Goal: Information Seeking & Learning: Understand process/instructions

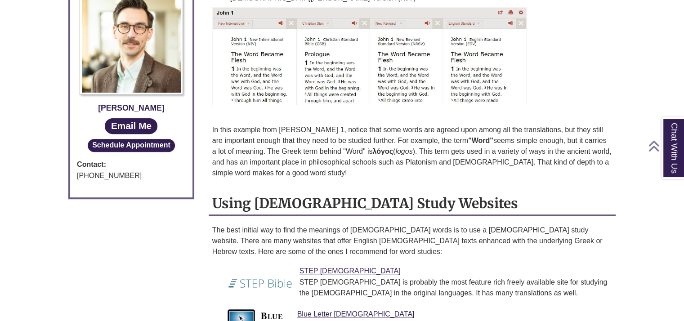
click at [412, 125] on p "In this example from [PERSON_NAME] 1, notice that some words are agreed upon am…" at bounding box center [412, 152] width 400 height 54
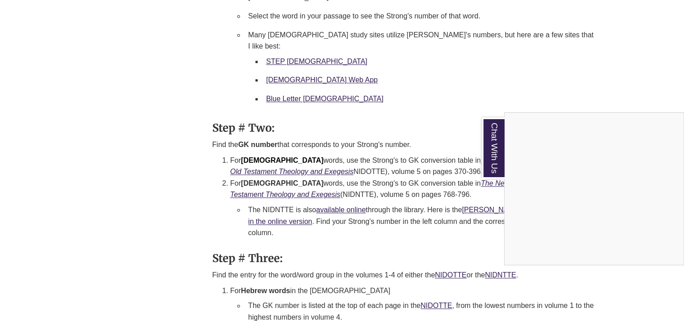
scroll to position [1009, 0]
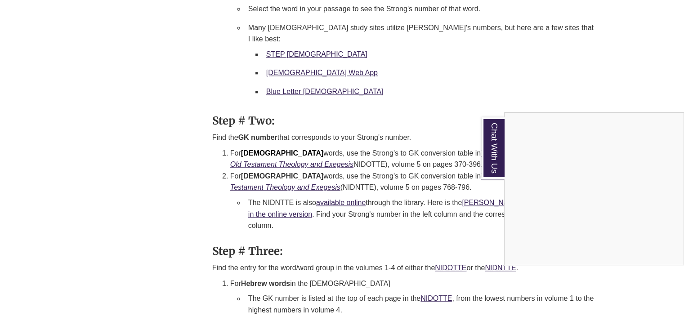
click at [376, 73] on div "Chat With Us" at bounding box center [342, 160] width 684 height 321
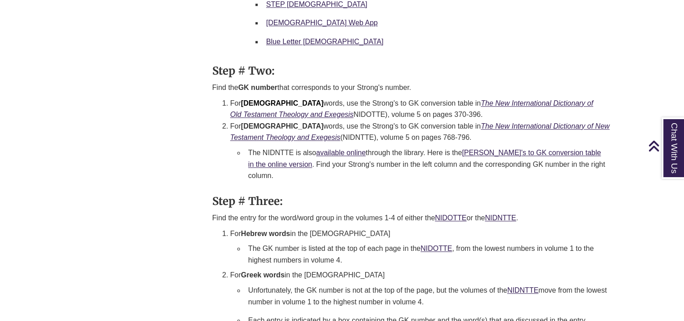
scroll to position [1022, 0]
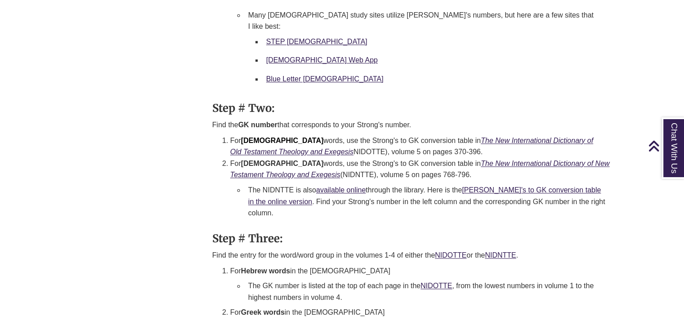
click at [430, 101] on h3 "Step # Two:" at bounding box center [412, 108] width 400 height 14
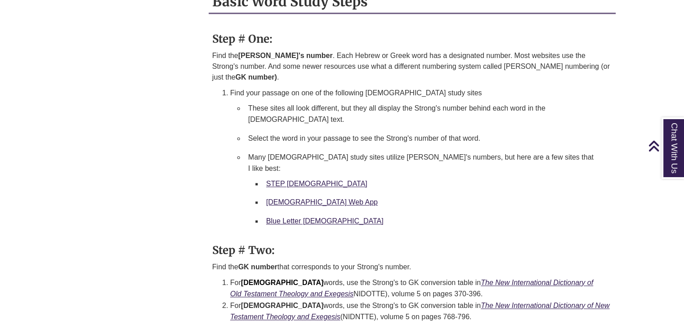
scroll to position [841, 0]
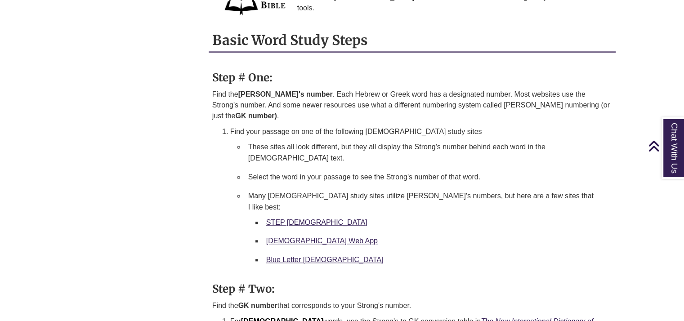
click at [344, 89] on p "Find the Strong's number . Each Hebrew or Greek word has a designated number. M…" at bounding box center [412, 105] width 400 height 32
click at [352, 89] on p "Find the Strong's number . Each Hebrew or Greek word has a designated number. M…" at bounding box center [412, 105] width 400 height 32
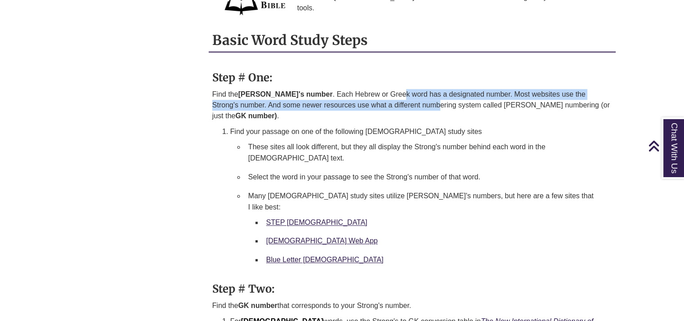
drag, startPoint x: 383, startPoint y: 77, endPoint x: 370, endPoint y: 70, distance: 14.9
click at [370, 89] on p "Find the Strong's number . Each Hebrew or Greek word has a designated number. M…" at bounding box center [412, 105] width 400 height 32
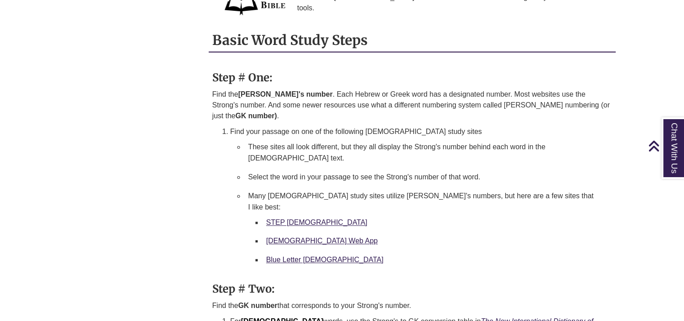
click at [374, 89] on p "Find the Strong's number . Each Hebrew or Greek word has a designated number. M…" at bounding box center [412, 105] width 400 height 32
click at [379, 93] on p "Find the Strong's number . Each Hebrew or Greek word has a designated number. M…" at bounding box center [412, 105] width 400 height 32
click at [401, 89] on p "Find the Strong's number . Each Hebrew or Greek word has a designated number. M…" at bounding box center [412, 105] width 400 height 32
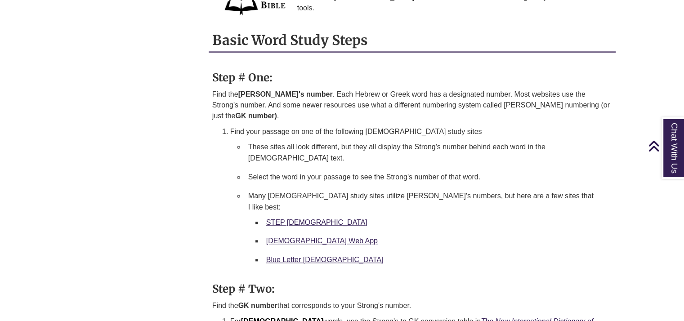
click at [428, 89] on p "Find the Strong's number . Each Hebrew or Greek word has a designated number. M…" at bounding box center [412, 105] width 400 height 32
click at [425, 89] on p "Find the Strong's number . Each Hebrew or Greek word has a designated number. M…" at bounding box center [412, 105] width 400 height 32
drag, startPoint x: 291, startPoint y: 170, endPoint x: 287, endPoint y: 176, distance: 6.7
drag, startPoint x: 282, startPoint y: 190, endPoint x: 281, endPoint y: 196, distance: 6.5
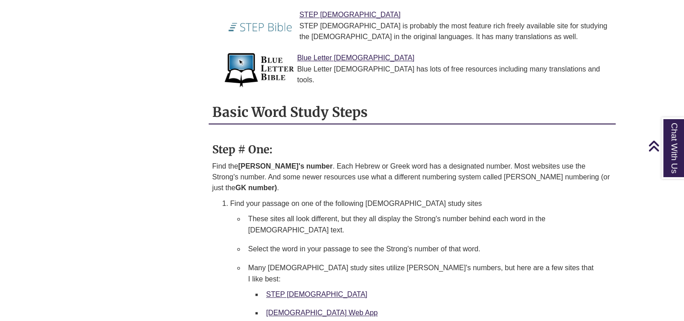
scroll to position [433, 0]
